Goal: Transaction & Acquisition: Book appointment/travel/reservation

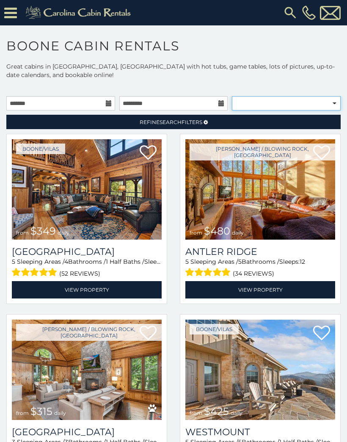
click at [333, 104] on select "**********" at bounding box center [286, 103] width 109 height 14
click at [10, 17] on icon at bounding box center [10, 13] width 13 height 15
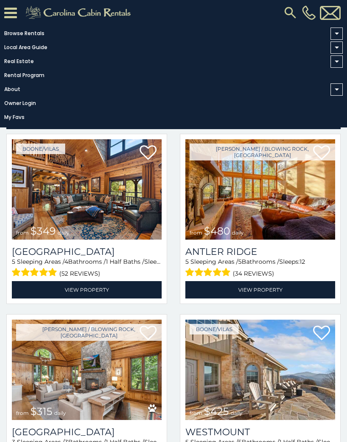
click at [205, 81] on link "Rental Program" at bounding box center [171, 75] width 343 height 12
click at [34, 32] on link "Browse Rentals" at bounding box center [171, 34] width 343 height 12
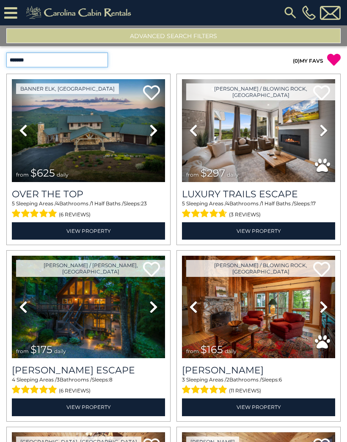
click at [105, 65] on select "**********" at bounding box center [57, 59] width 102 height 15
select select "**********"
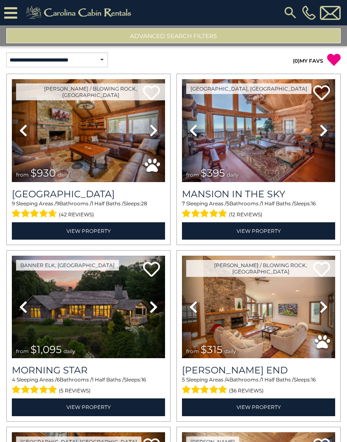
click at [202, 41] on button "Advanced Search Filters" at bounding box center [173, 35] width 334 height 15
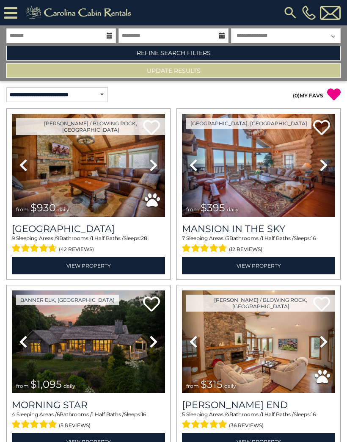
click at [205, 52] on link "Refine Search Filters" at bounding box center [173, 53] width 334 height 15
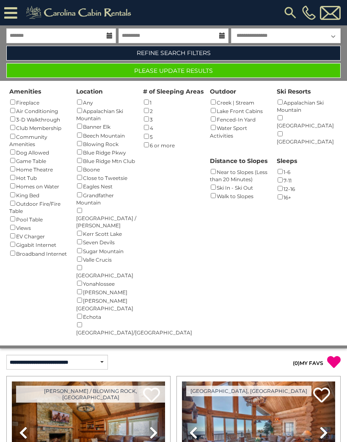
click at [207, 70] on button "Please Update Results" at bounding box center [173, 70] width 334 height 15
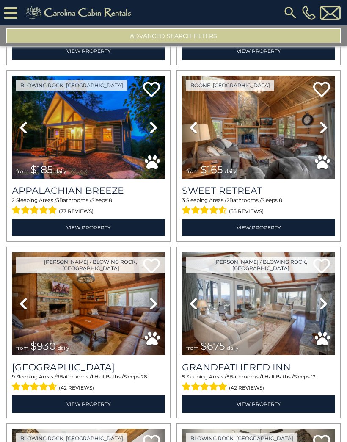
scroll to position [707, 0]
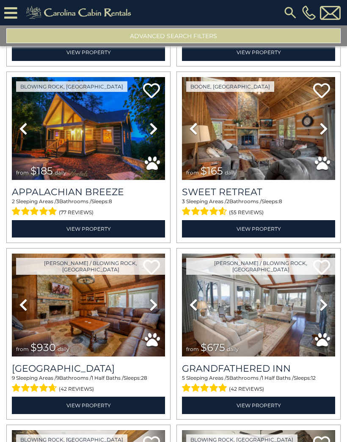
click at [274, 228] on link "View Property" at bounding box center [258, 228] width 153 height 17
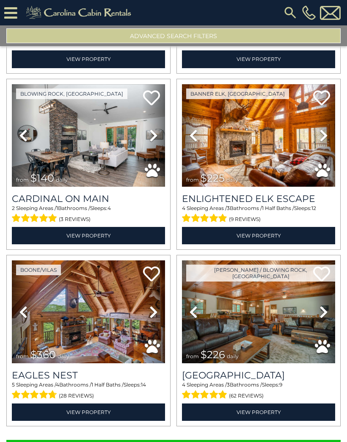
scroll to position [2287, 0]
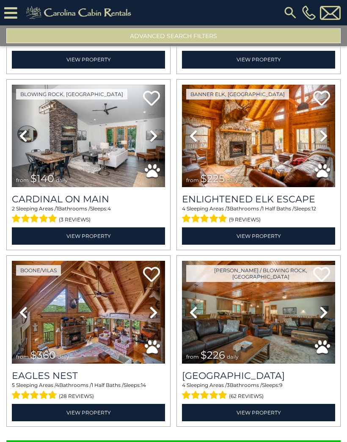
click at [306, 375] on h3 "Majestic Mountain Hideaway" at bounding box center [258, 375] width 153 height 11
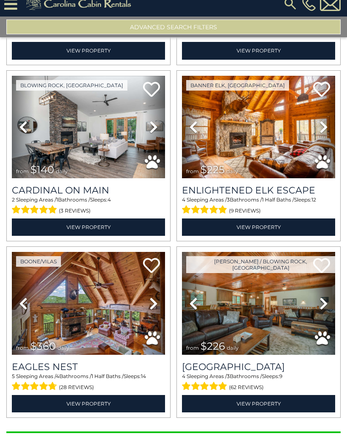
scroll to position [0, 0]
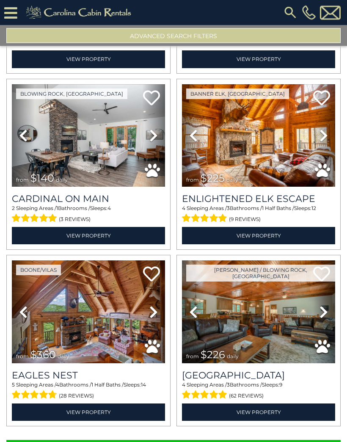
click at [251, 441] on button "Show More" at bounding box center [173, 448] width 334 height 17
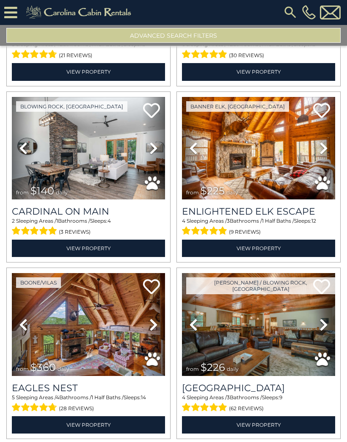
click at [292, 394] on h3 "[GEOGRAPHIC_DATA]" at bounding box center [258, 387] width 153 height 11
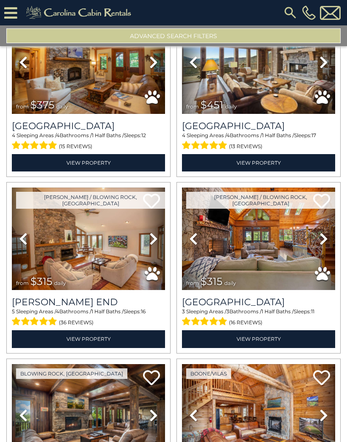
scroll to position [70, 0]
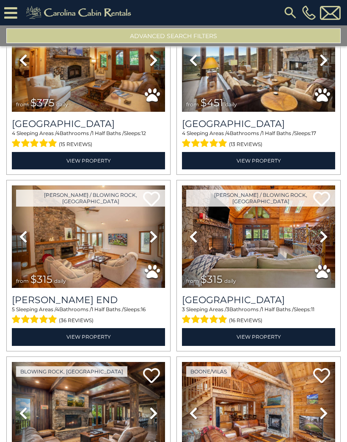
click at [112, 124] on h3 "Mountain Song Lodge" at bounding box center [88, 123] width 153 height 11
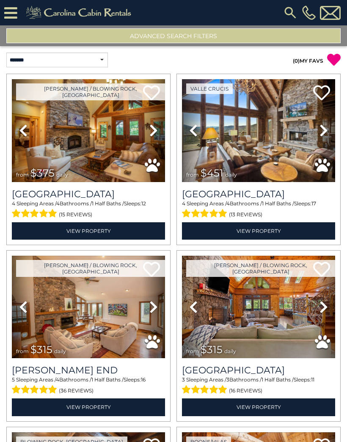
scroll to position [0, 0]
click at [206, 35] on button "Advanced Search Filters" at bounding box center [173, 35] width 334 height 15
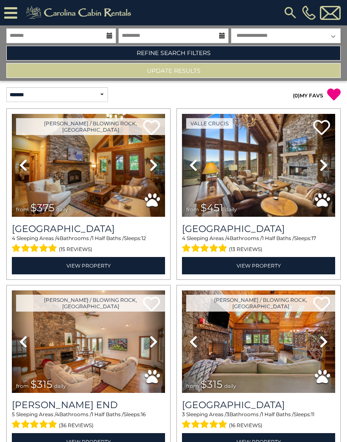
click at [209, 52] on link "Refine Search Filters" at bounding box center [173, 53] width 334 height 15
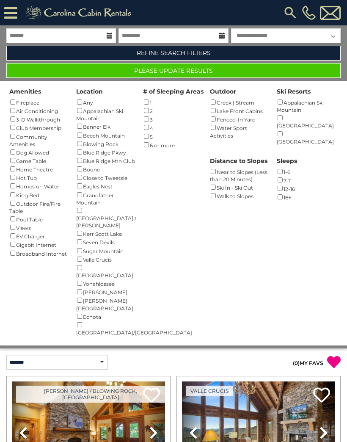
click at [209, 72] on button "Please Update Results" at bounding box center [173, 70] width 334 height 15
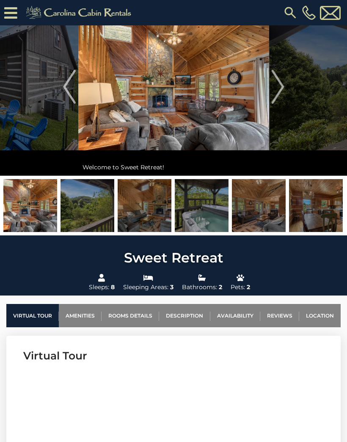
click at [324, 315] on link "Location" at bounding box center [319, 315] width 41 height 23
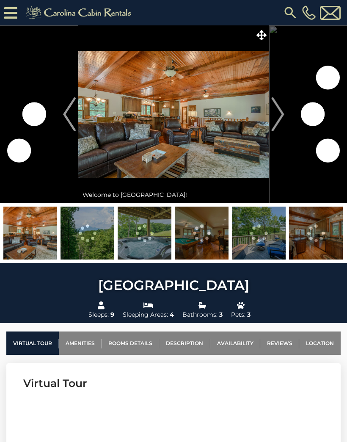
click at [326, 344] on link "Location" at bounding box center [319, 342] width 41 height 23
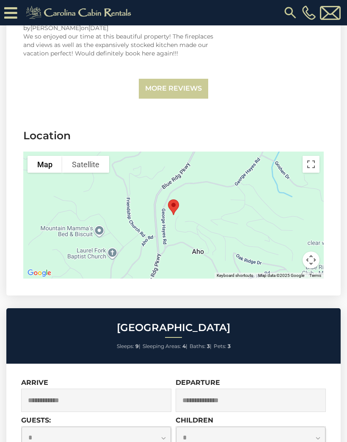
scroll to position [2071, 0]
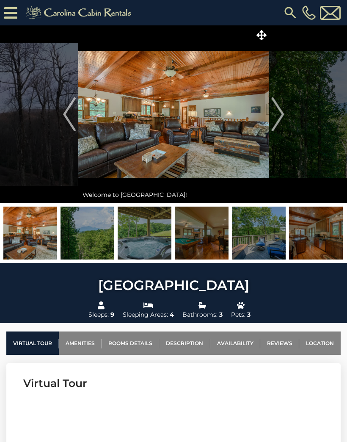
click at [249, 345] on link "Availability" at bounding box center [235, 342] width 50 height 23
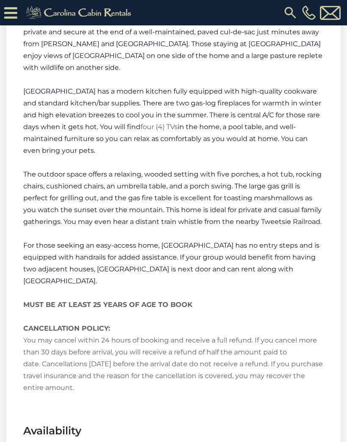
scroll to position [1504, 0]
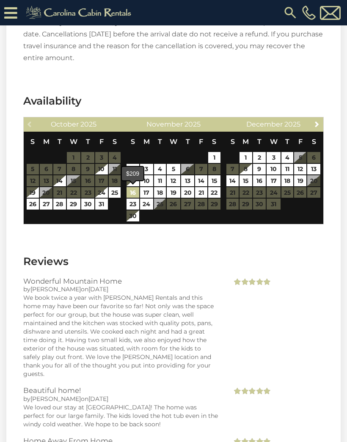
click at [136, 190] on link "16" at bounding box center [133, 192] width 13 height 11
type input "**********"
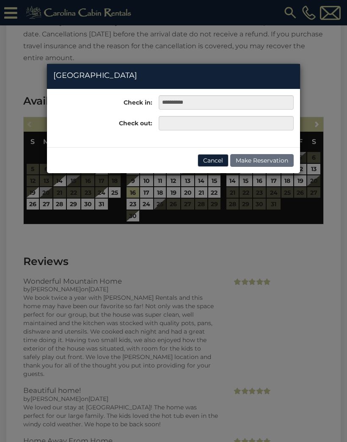
click at [213, 163] on button "Cancel" at bounding box center [213, 160] width 31 height 13
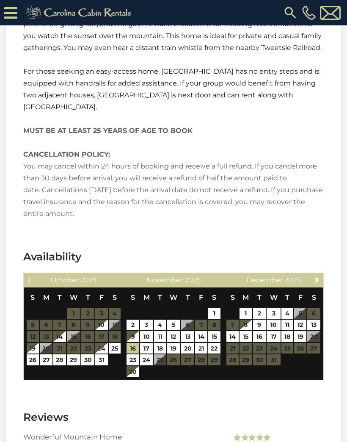
scroll to position [1346, 0]
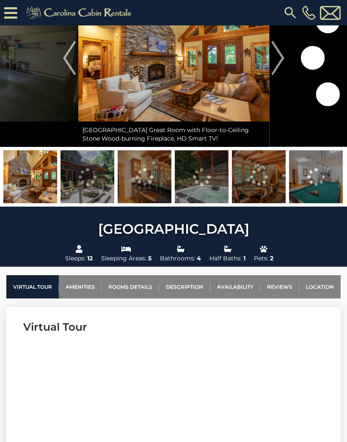
scroll to position [91, 0]
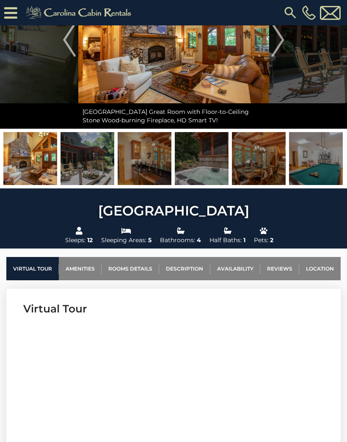
click at [328, 270] on link "Location" at bounding box center [319, 268] width 41 height 23
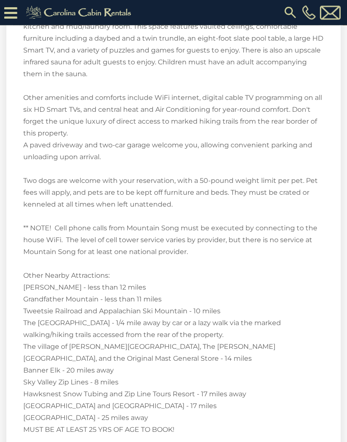
scroll to position [1916, 0]
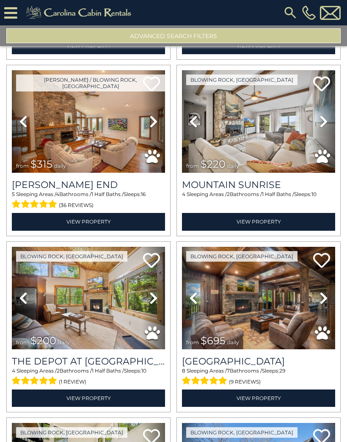
scroll to position [186, 0]
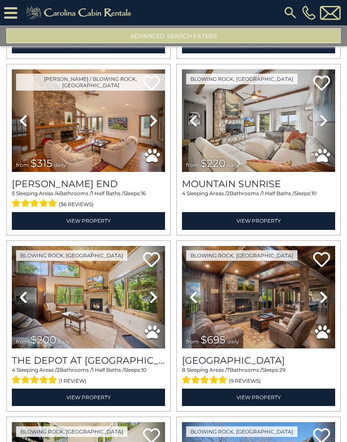
click at [272, 185] on h3 "Mountain Sunrise" at bounding box center [258, 183] width 153 height 11
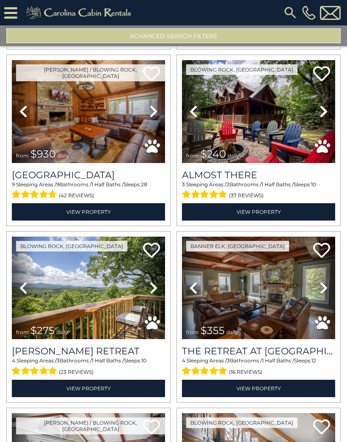
scroll to position [902, 0]
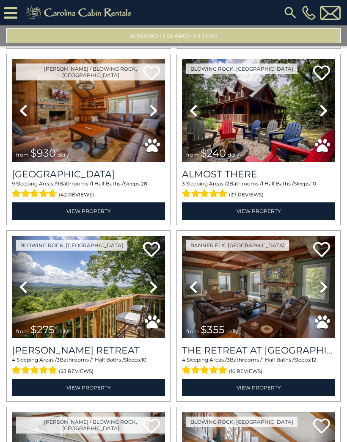
click at [266, 179] on h3 "Almost There" at bounding box center [258, 173] width 153 height 11
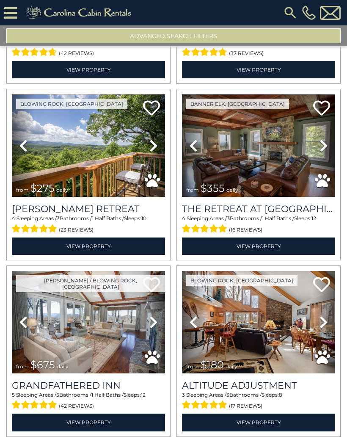
scroll to position [1044, 0]
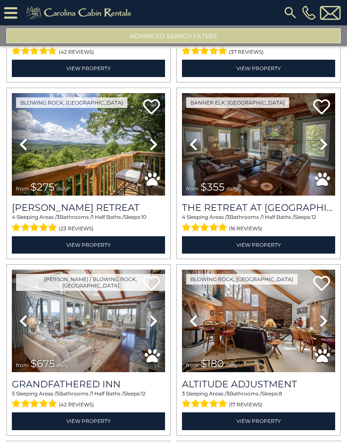
click at [121, 218] on span "1 Half Baths /" at bounding box center [108, 217] width 32 height 6
click at [139, 248] on link "View Property" at bounding box center [88, 244] width 153 height 17
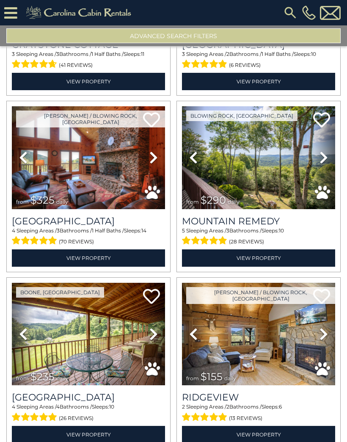
scroll to position [1739, 0]
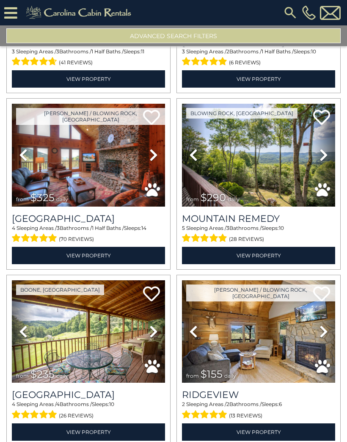
click at [271, 222] on h3 "Mountain Remedy" at bounding box center [258, 218] width 153 height 11
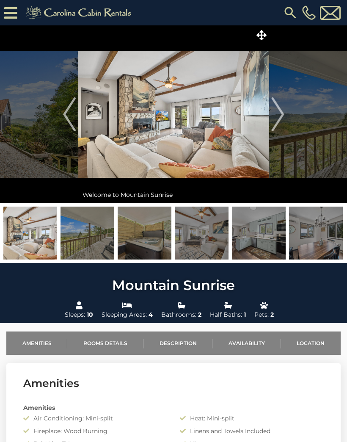
click at [319, 339] on link "Location" at bounding box center [311, 342] width 60 height 23
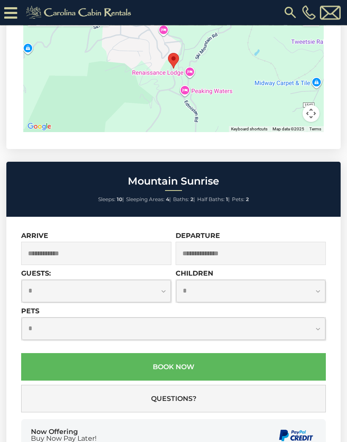
scroll to position [1815, 0]
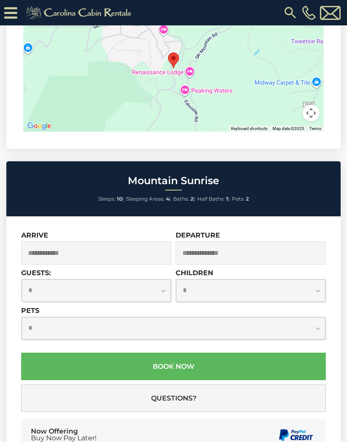
click at [141, 264] on input "text" at bounding box center [96, 252] width 150 height 23
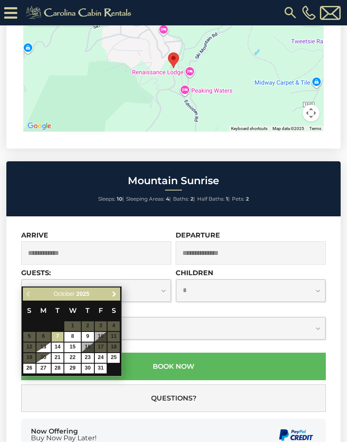
click at [113, 298] on link "Next" at bounding box center [114, 294] width 11 height 11
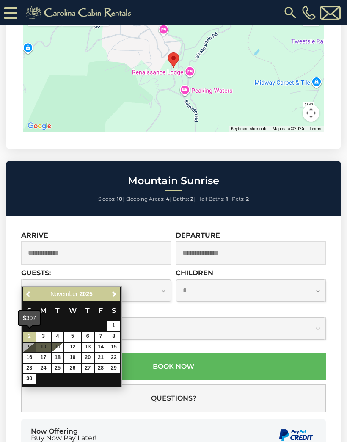
click at [31, 335] on link "2" at bounding box center [29, 337] width 12 height 10
type input "**********"
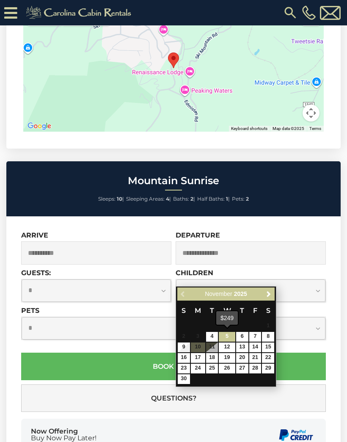
click at [227, 333] on link "5" at bounding box center [227, 337] width 16 height 10
type input "**********"
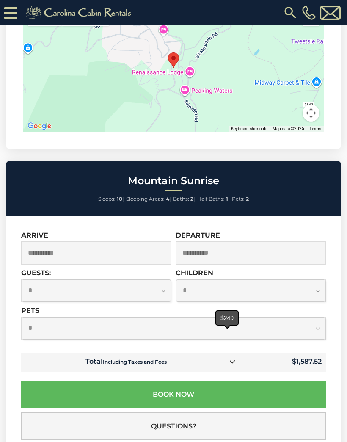
click at [134, 264] on input "**********" at bounding box center [96, 252] width 150 height 23
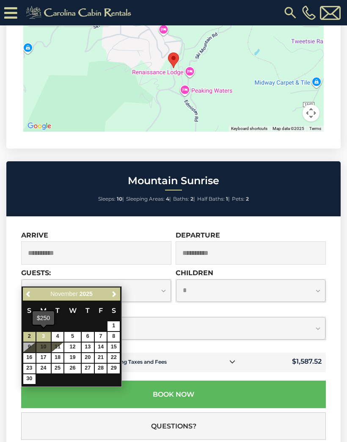
click at [44, 336] on link "3" at bounding box center [43, 337] width 14 height 10
type input "**********"
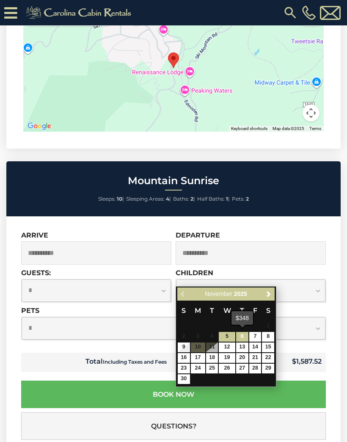
click at [243, 333] on link "6" at bounding box center [242, 337] width 12 height 10
type input "**********"
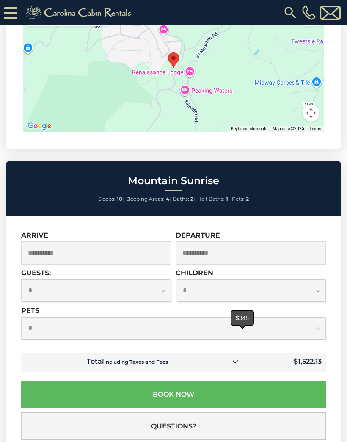
click at [316, 339] on select "**********" at bounding box center [174, 328] width 304 height 22
select select "*"
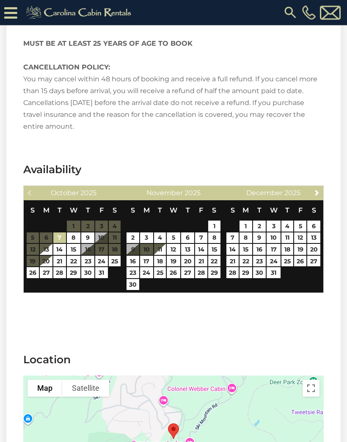
scroll to position [1438, 0]
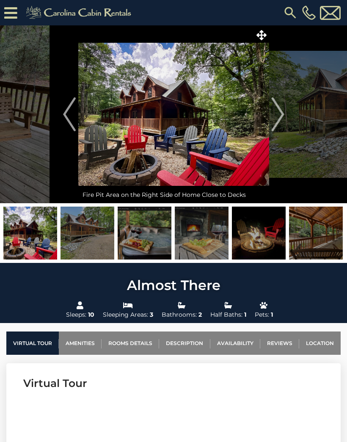
click at [323, 343] on link "Location" at bounding box center [319, 342] width 41 height 23
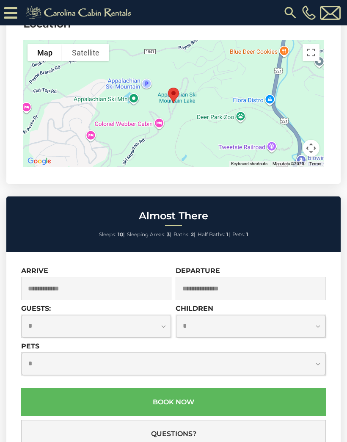
scroll to position [2068, 0]
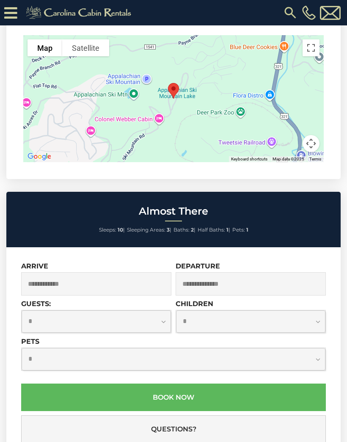
click at [102, 278] on input "text" at bounding box center [96, 283] width 150 height 23
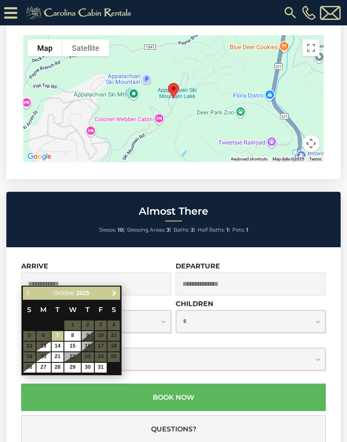
click at [114, 296] on span "Next" at bounding box center [114, 293] width 7 height 7
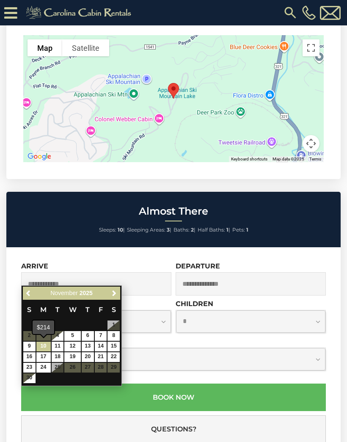
click at [44, 348] on link "10" at bounding box center [43, 346] width 14 height 10
type input "**********"
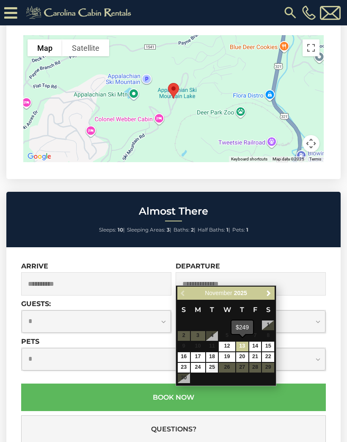
click at [245, 342] on link "13" at bounding box center [242, 346] width 12 height 10
type input "**********"
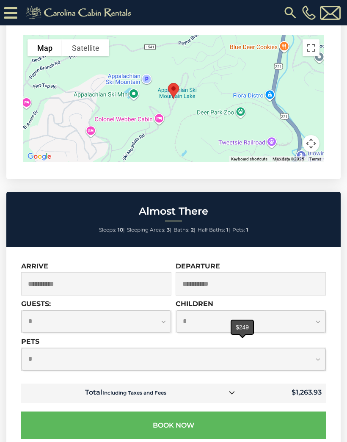
click at [316, 351] on select "**********" at bounding box center [174, 359] width 304 height 22
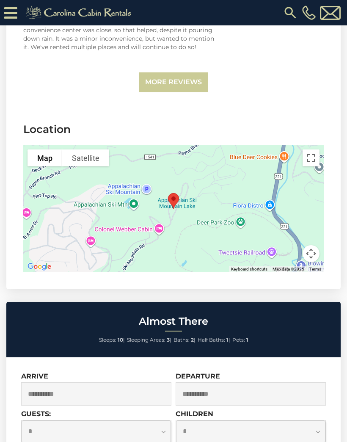
scroll to position [1950, 0]
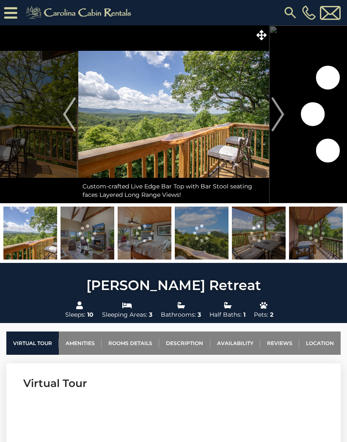
click at [332, 338] on link "Location" at bounding box center [319, 342] width 41 height 23
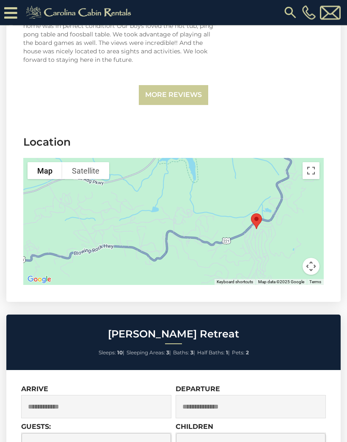
scroll to position [3095, 0]
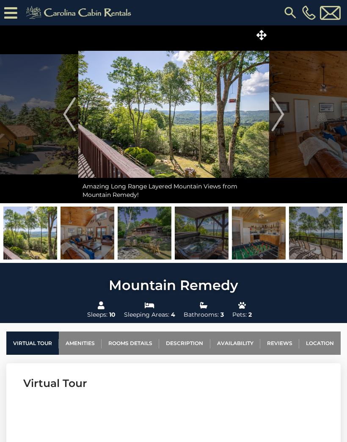
click at [325, 343] on link "Location" at bounding box center [319, 342] width 41 height 23
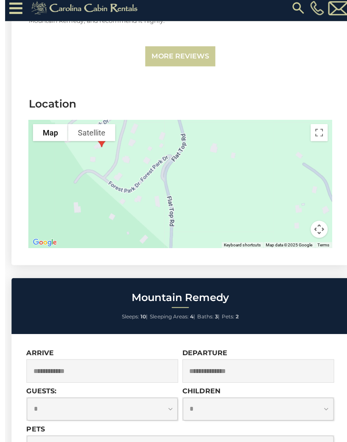
scroll to position [2502, 0]
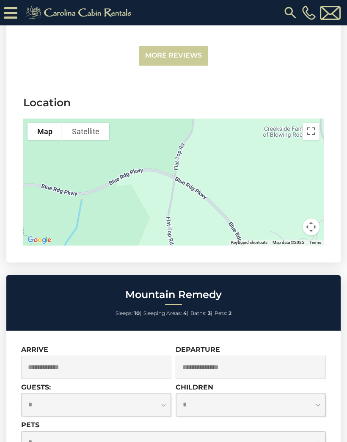
click at [141, 355] on input "text" at bounding box center [96, 366] width 150 height 23
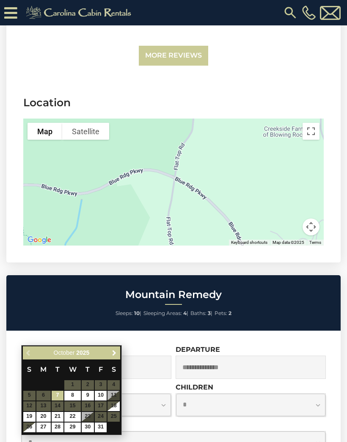
click at [113, 358] on link "Next" at bounding box center [114, 352] width 11 height 11
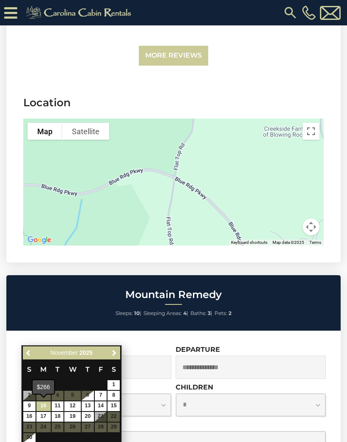
click at [44, 406] on link "10" at bounding box center [43, 406] width 14 height 10
type input "**********"
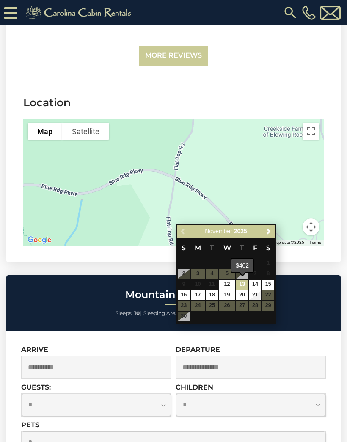
click at [240, 287] on link "13" at bounding box center [242, 285] width 12 height 10
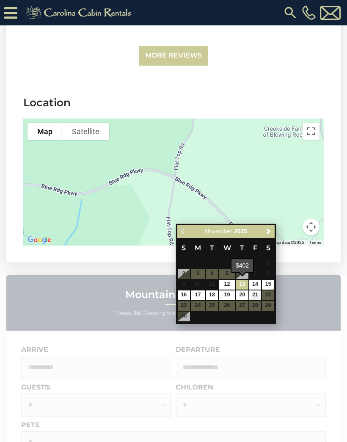
type input "**********"
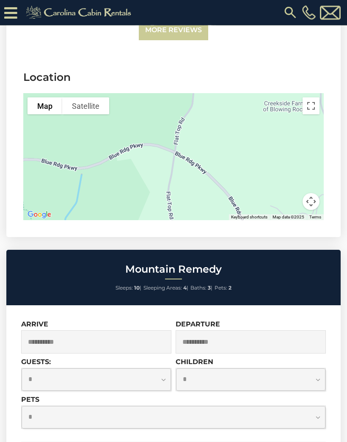
scroll to position [2528, 0]
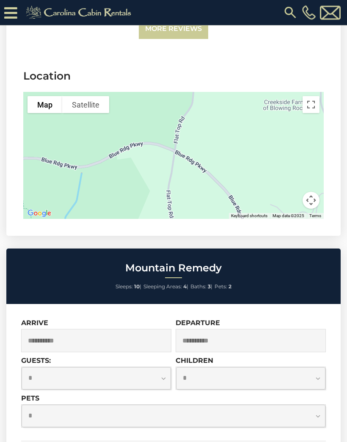
click at [155, 367] on select "**********" at bounding box center [96, 378] width 149 height 22
select select "*"
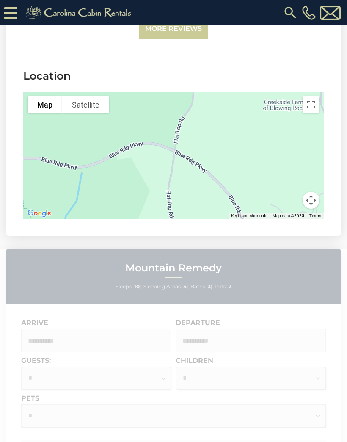
click at [319, 404] on select "**********" at bounding box center [174, 415] width 304 height 22
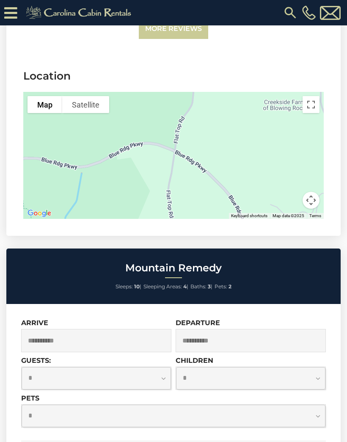
select select "*"
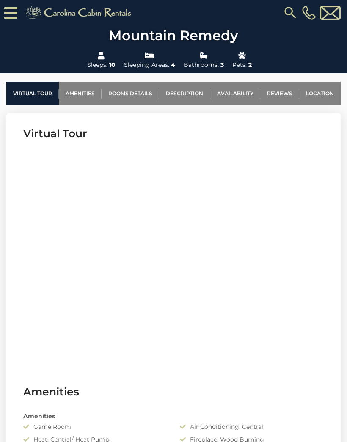
scroll to position [255, 0]
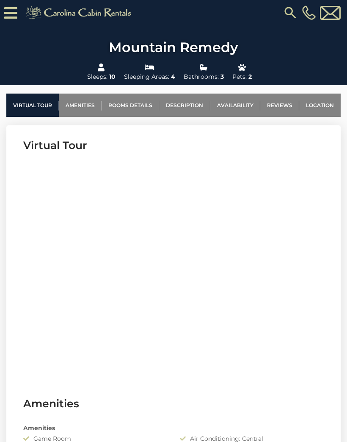
click at [149, 102] on link "Rooms Details" at bounding box center [131, 105] width 58 height 23
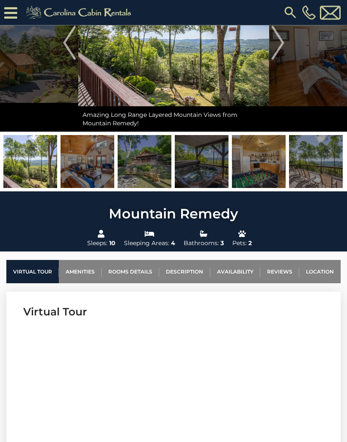
scroll to position [69, 0]
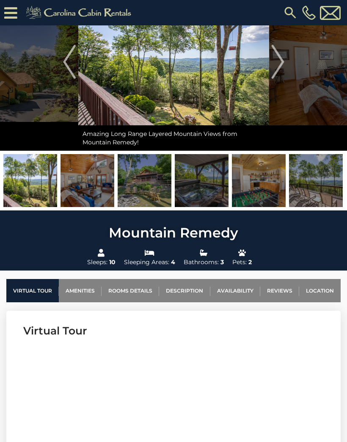
click at [39, 289] on link "Virtual Tour" at bounding box center [32, 290] width 52 height 23
click at [281, 66] on img "Next" at bounding box center [277, 62] width 13 height 34
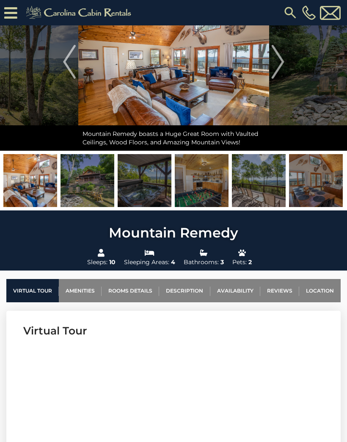
click at [281, 67] on img "Next" at bounding box center [277, 62] width 13 height 34
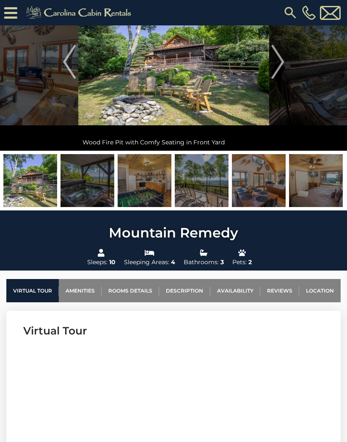
click at [282, 65] on img "Next" at bounding box center [277, 62] width 13 height 34
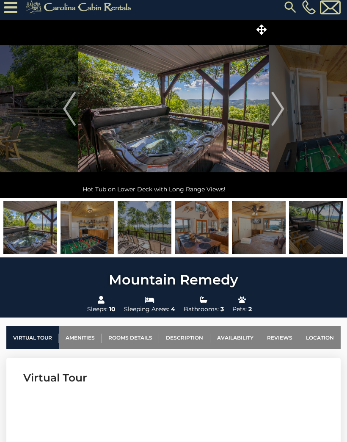
scroll to position [0, 0]
